Goal: Contribute content: Contribute content

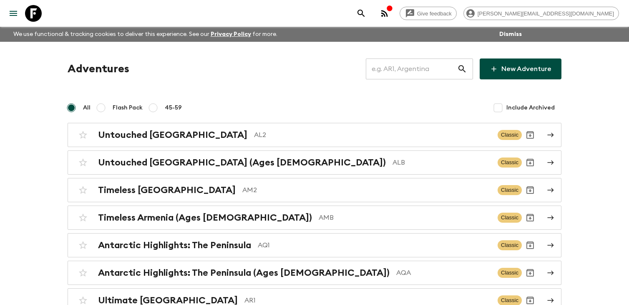
scroll to position [2130, 0]
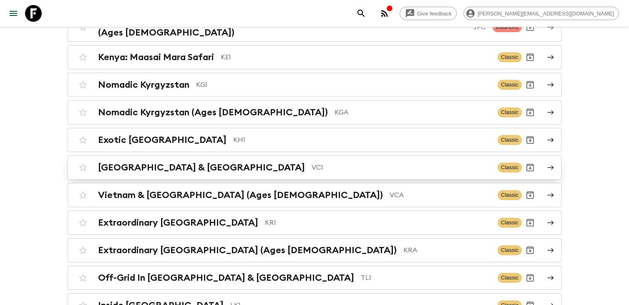
click at [312, 162] on p "VC1" at bounding box center [401, 167] width 179 height 10
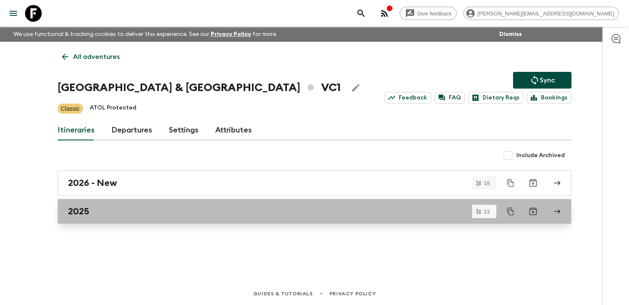
click at [181, 209] on div "2025" at bounding box center [306, 211] width 477 height 11
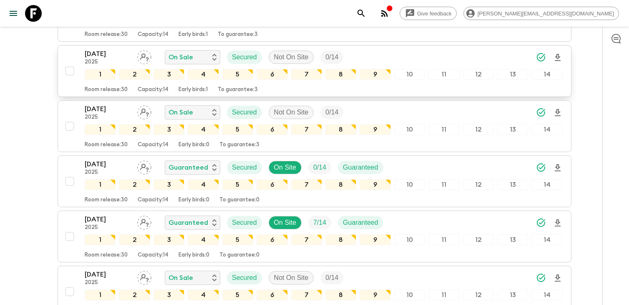
scroll to position [523, 0]
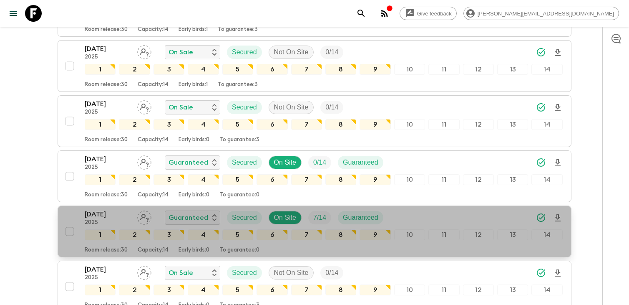
click at [76, 216] on div "[DATE] 2025 Guaranteed Secured On Site 7 / 14 Guaranteed 1 2 3 4 5 6 7 8 9 10 1…" at bounding box center [311, 231] width 501 height 44
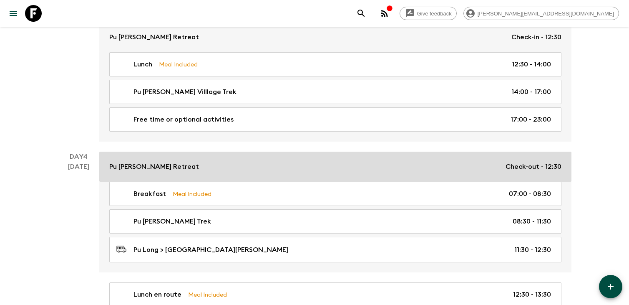
scroll to position [499, 0]
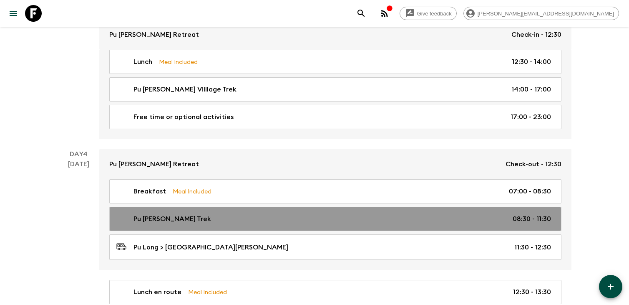
click at [338, 224] on link "Pu [PERSON_NAME] Trek 08:30 - 11:30" at bounding box center [335, 219] width 452 height 24
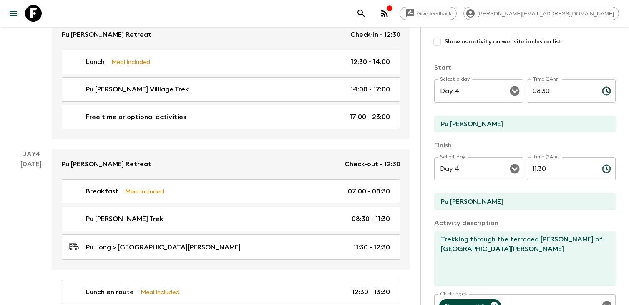
scroll to position [105, 0]
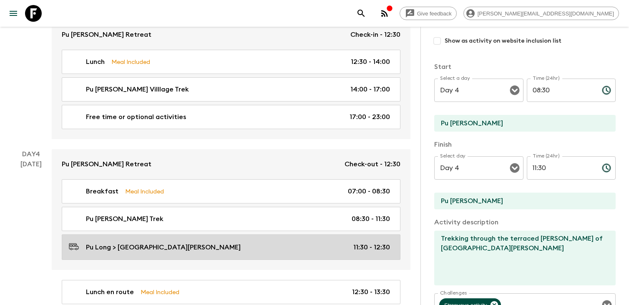
click at [361, 246] on p "11:30 - 12:30" at bounding box center [371, 247] width 37 height 10
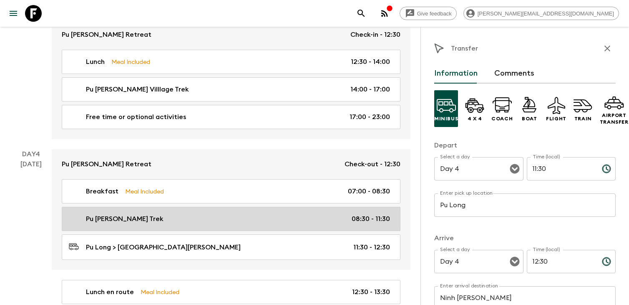
click at [367, 224] on link "Pu [PERSON_NAME] Trek 08:30 - 11:30" at bounding box center [231, 219] width 339 height 24
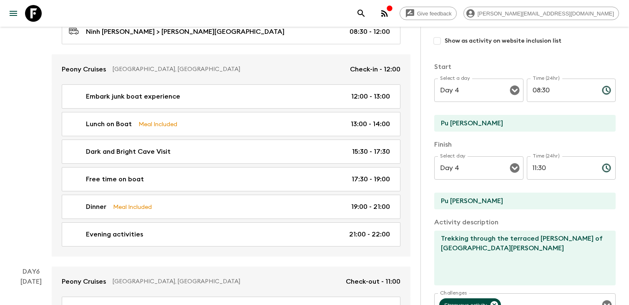
scroll to position [978, 0]
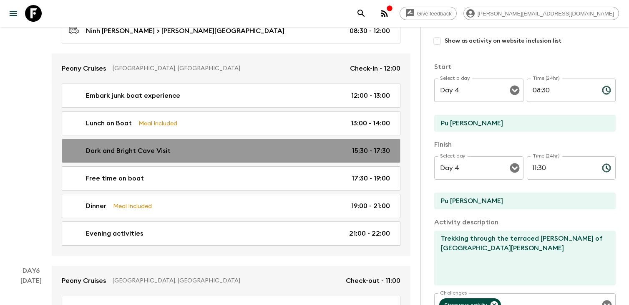
click at [298, 148] on div "Dark and Bright Cave Visit 15:30 - 17:30" at bounding box center [229, 151] width 321 height 10
type input "Dark and Bright Cave Visit"
type input "Sena Cruises"
type textarea "Take bamboo boat around Dark and Bright Cave. Then swimming around the boat."
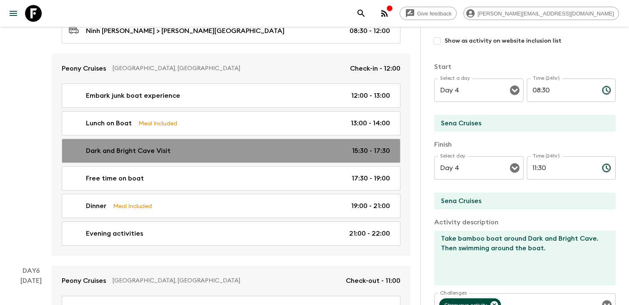
type input "Day 5"
type input "15:30"
type input "Day 5"
type input "17:30"
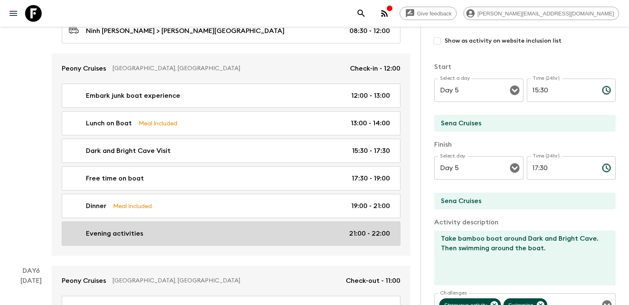
click at [330, 221] on link "Evening activities 21:00 - 22:00" at bounding box center [231, 233] width 339 height 24
type input "Evening activities"
type input "[PERSON_NAME]"
type textarea "activities of night squid fishing (seasonal activity), karaoke and dancing.."
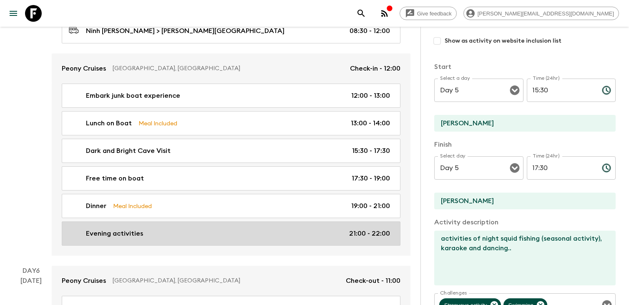
type input "21:00"
type input "22:00"
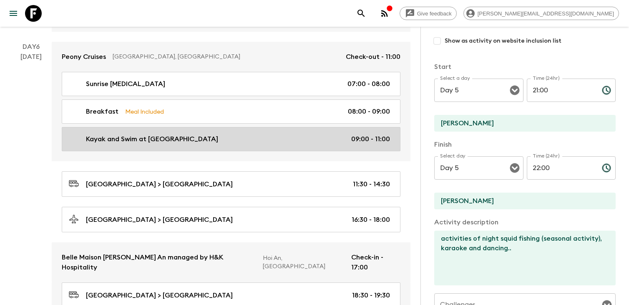
scroll to position [1198, 0]
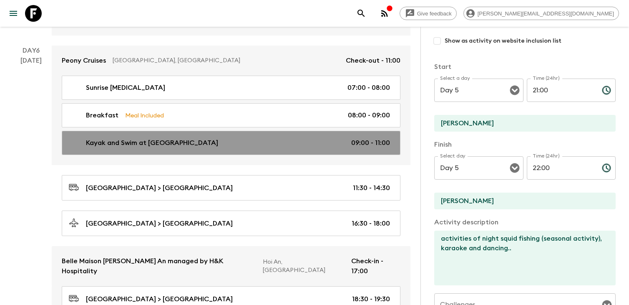
click at [330, 144] on div "Kayak and Swim at [GEOGRAPHIC_DATA] 09:00 - 11:00" at bounding box center [229, 143] width 321 height 10
type input "Kayak and Swim at [GEOGRAPHIC_DATA]"
type input "[GEOGRAPHIC_DATA]"
type textarea "After breakfast, explore [GEOGRAPHIC_DATA] Area by kayaking and swimming"
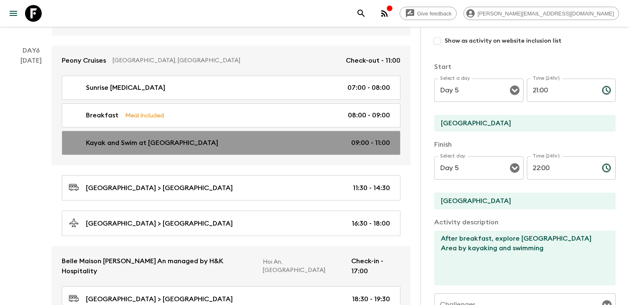
type input "Day 6"
type input "09:00"
type input "Day 6"
type input "11:00"
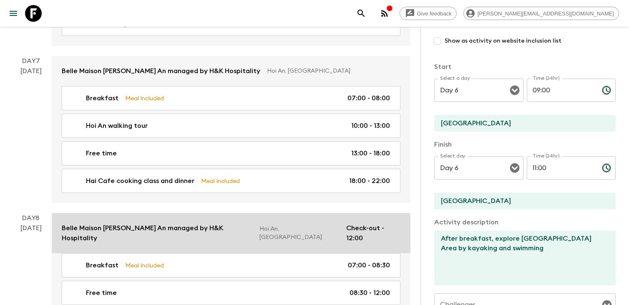
scroll to position [1500, 0]
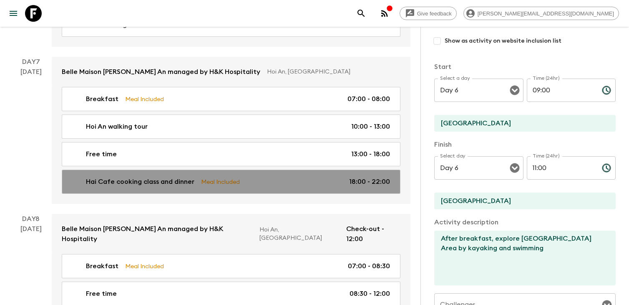
click at [268, 176] on div "Hai Cafe cooking class and dinner Meal Included 18:00 - 22:00" at bounding box center [229, 181] width 321 height 10
type input "Hai Cafe cooking class and dinner"
type input "Hoi An"
type textarea "Join a cooking class at [GEOGRAPHIC_DATA]. Your chef will introduce you to loca…"
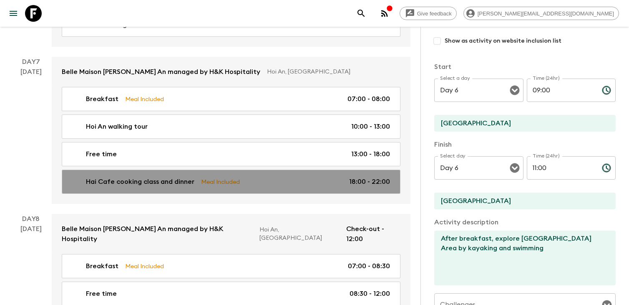
checkbox input "true"
type textarea "Dinner included"
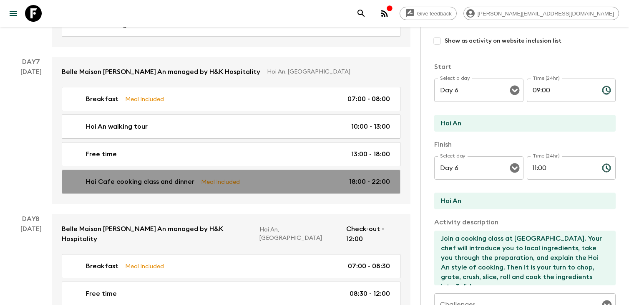
type input "Day 7"
type input "18:00"
type input "Day 7"
type input "22:00"
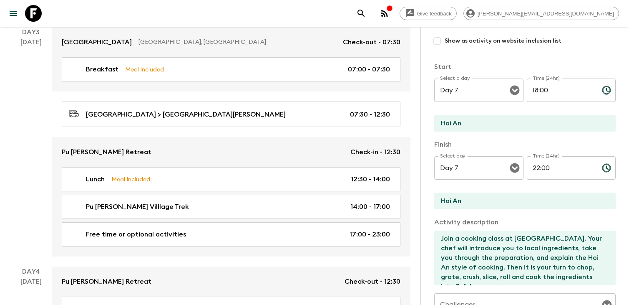
scroll to position [383, 0]
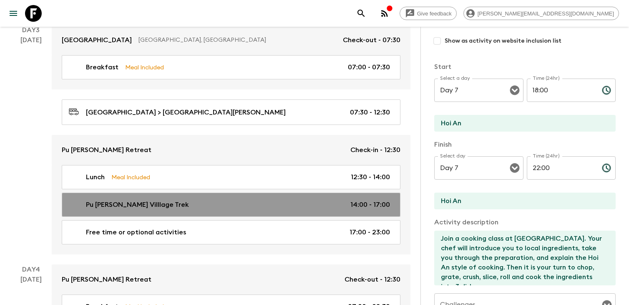
click at [360, 208] on p "14:00 - 17:00" at bounding box center [370, 204] width 40 height 10
type input "Pu [PERSON_NAME] Villlage Trek"
type input "Pu [PERSON_NAME]"
type textarea "Upon arrival to your hotel, check into your room with a unique view of the fiel…"
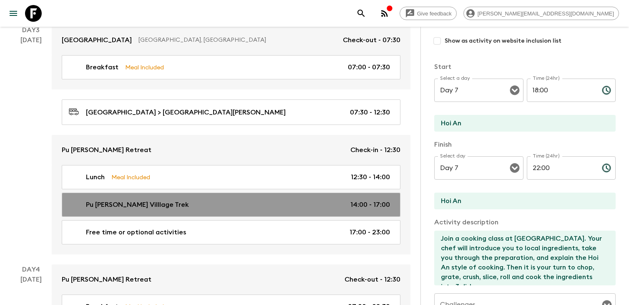
checkbox input "false"
type input "Day 3"
type input "14:00"
type input "Day 3"
type input "17:00"
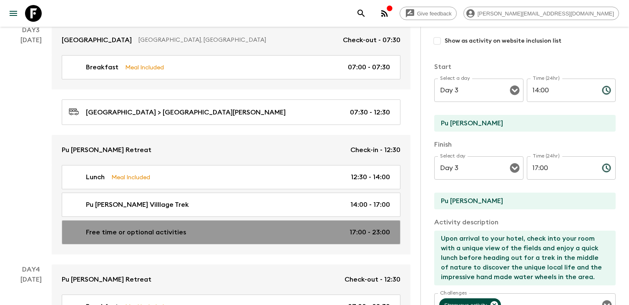
click at [375, 229] on p "17:00 - 23:00" at bounding box center [370, 232] width 40 height 10
type input "Free time or optional activities"
type input "Hotel"
type textarea "Chill out at the hotel. Alternatively, there are some optional activities that …"
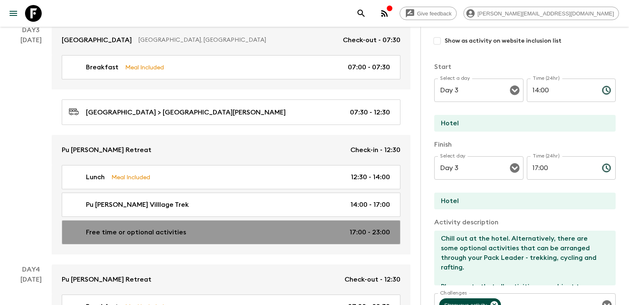
type input "17:00"
type input "23:00"
